Goal: Transaction & Acquisition: Purchase product/service

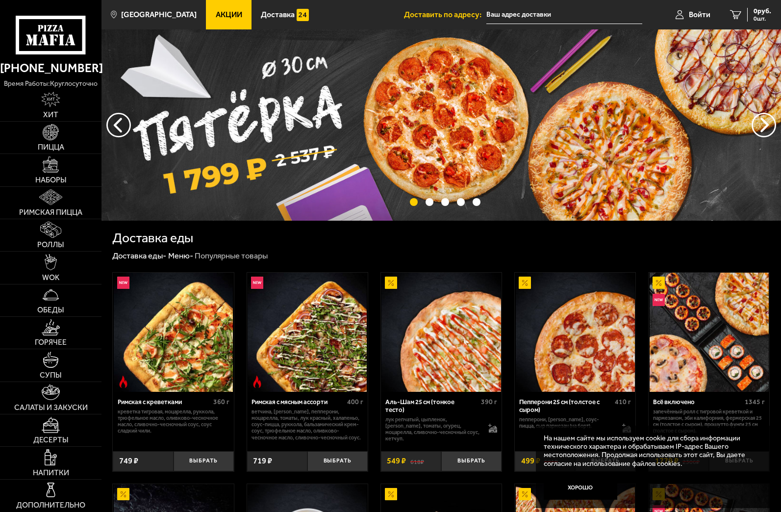
type input "[STREET_ADDRESS][PERSON_NAME]"
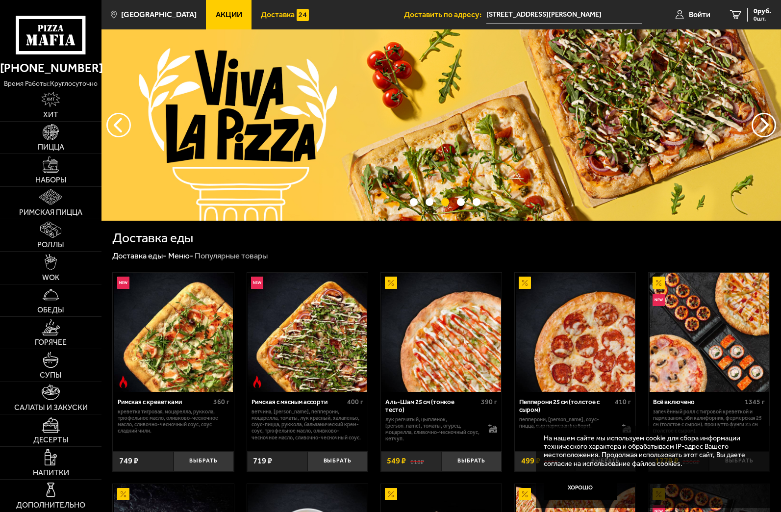
click at [272, 12] on span "Доставка" at bounding box center [278, 15] width 34 height 8
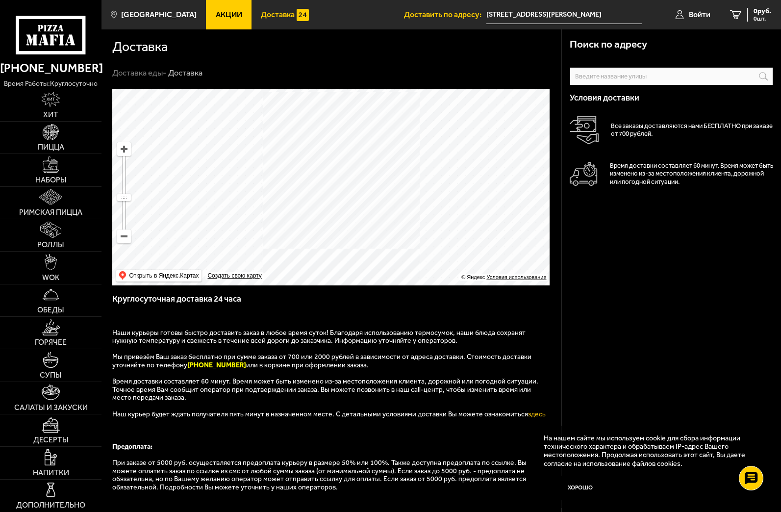
click at [0, 0] on input "text" at bounding box center [0, 0] width 0 height 0
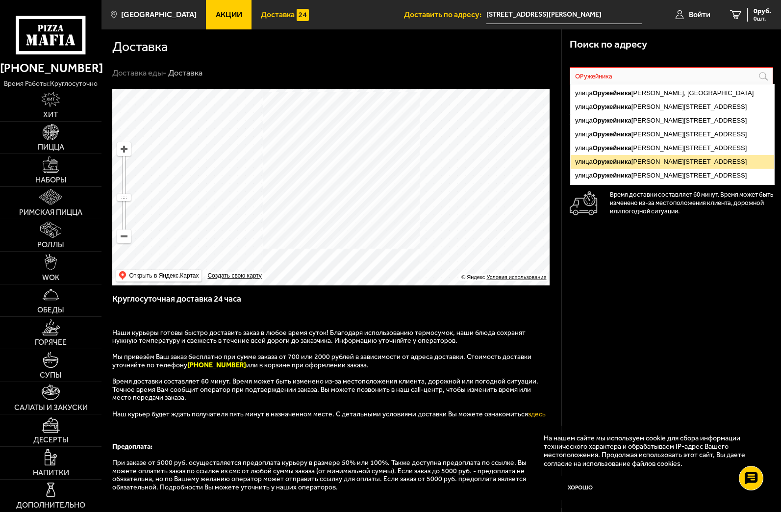
click at [616, 160] on ymaps "Оружейника" at bounding box center [612, 161] width 39 height 7
type input "[STREET_ADDRESS][PERSON_NAME]"
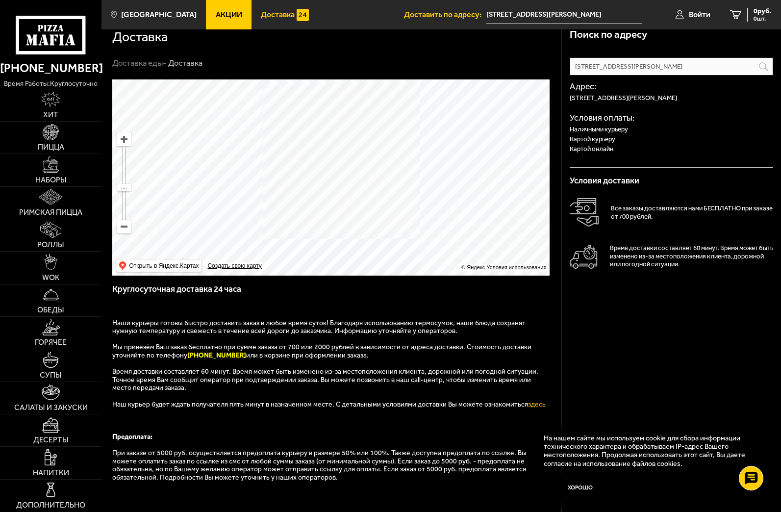
scroll to position [12, 0]
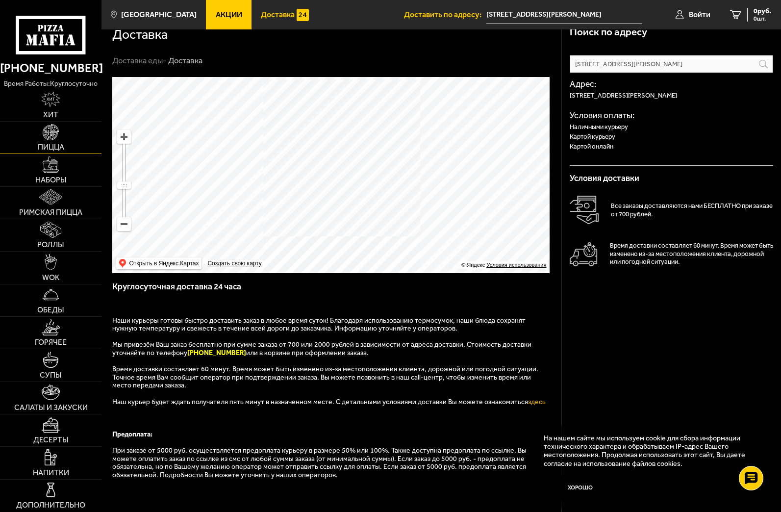
click at [56, 138] on img at bounding box center [51, 132] width 16 height 16
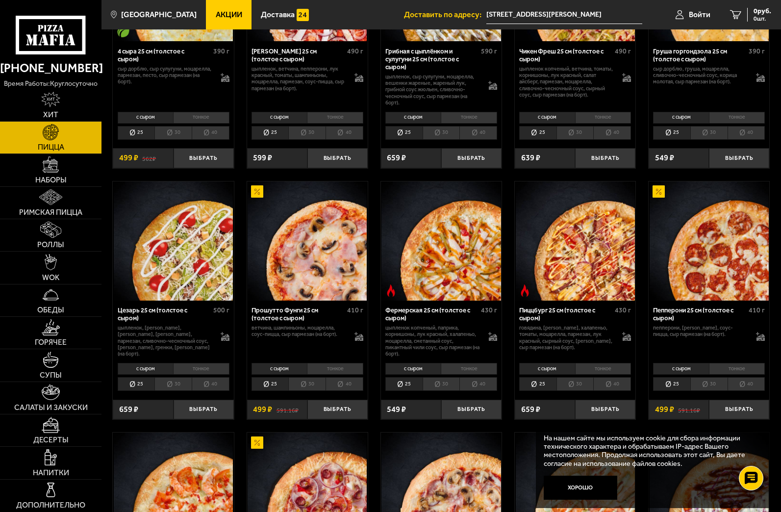
scroll to position [674, 0]
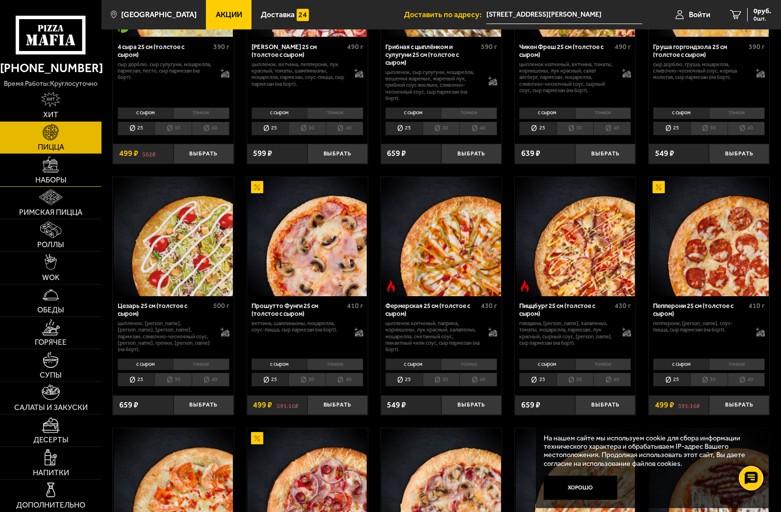
click at [59, 169] on img at bounding box center [51, 164] width 16 height 16
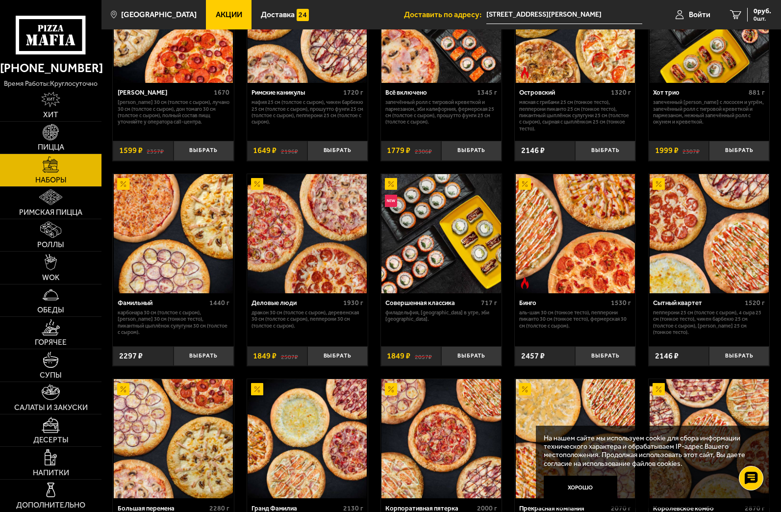
scroll to position [736, 0]
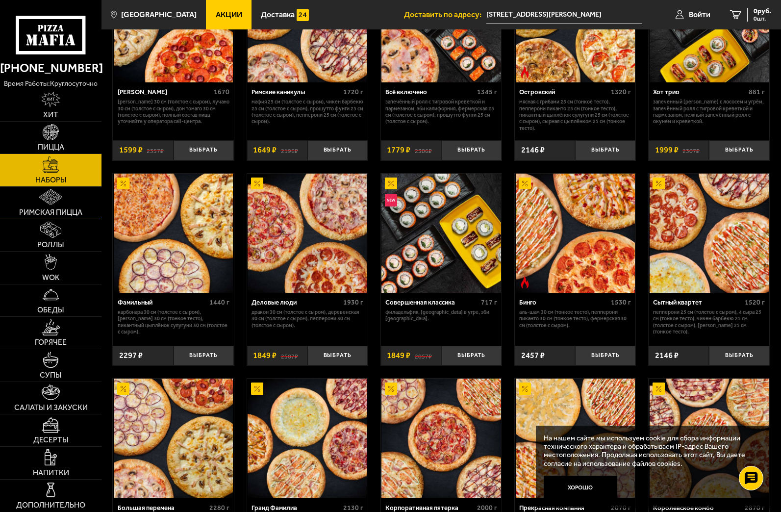
click at [37, 209] on span "Римская пицца" at bounding box center [50, 212] width 63 height 8
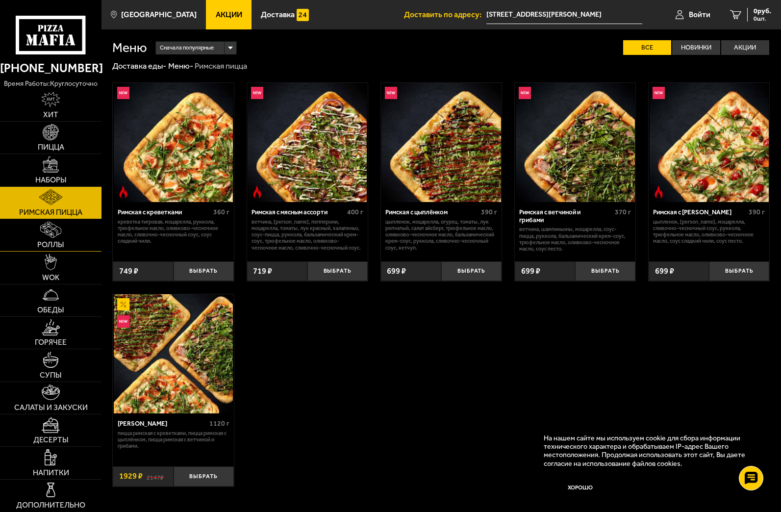
click at [41, 238] on link "Роллы" at bounding box center [51, 235] width 102 height 32
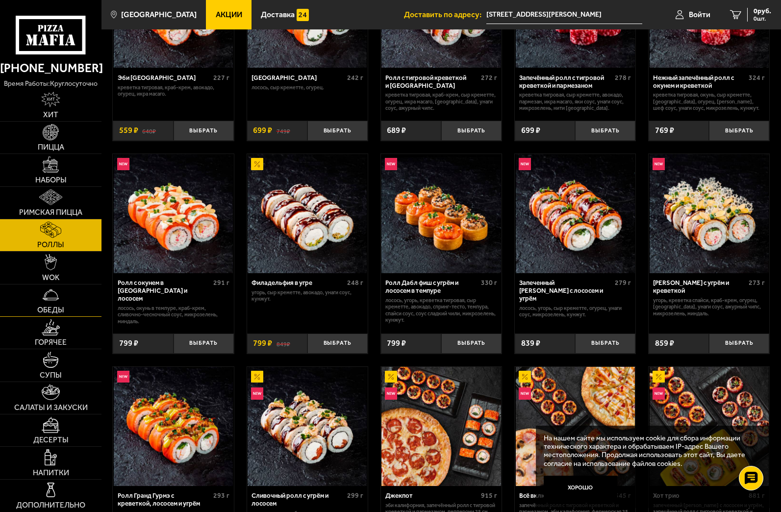
scroll to position [135, 0]
click at [54, 300] on img at bounding box center [51, 295] width 16 height 16
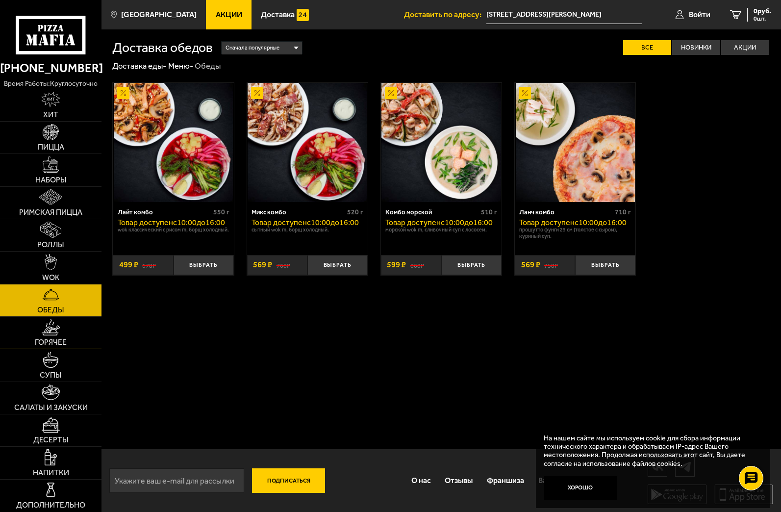
click at [53, 332] on img at bounding box center [51, 327] width 18 height 16
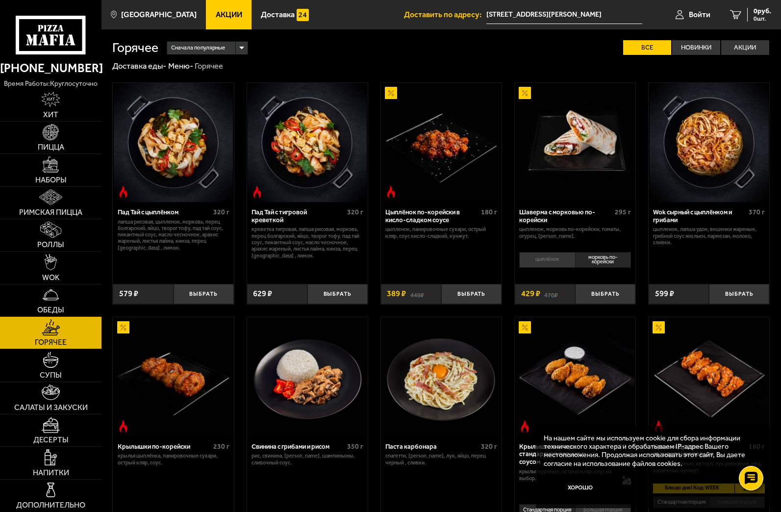
scroll to position [18, 0]
